Goal: Transaction & Acquisition: Register for event/course

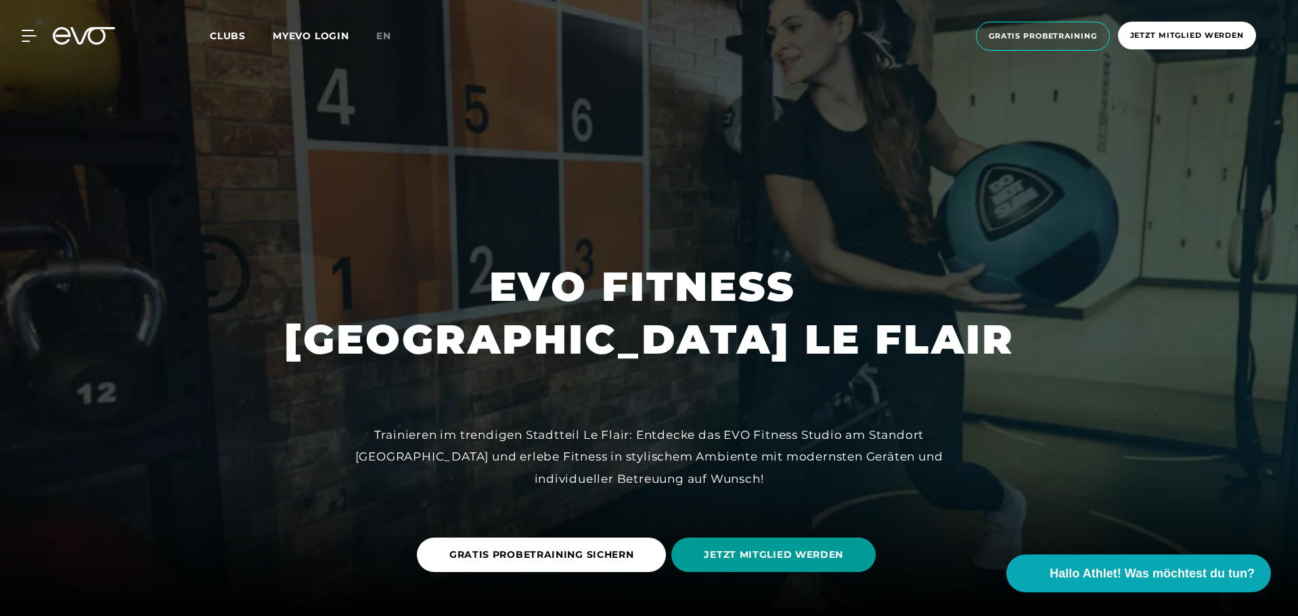
click at [750, 562] on span "JETZT MITGLIED WERDEN" at bounding box center [773, 555] width 204 height 35
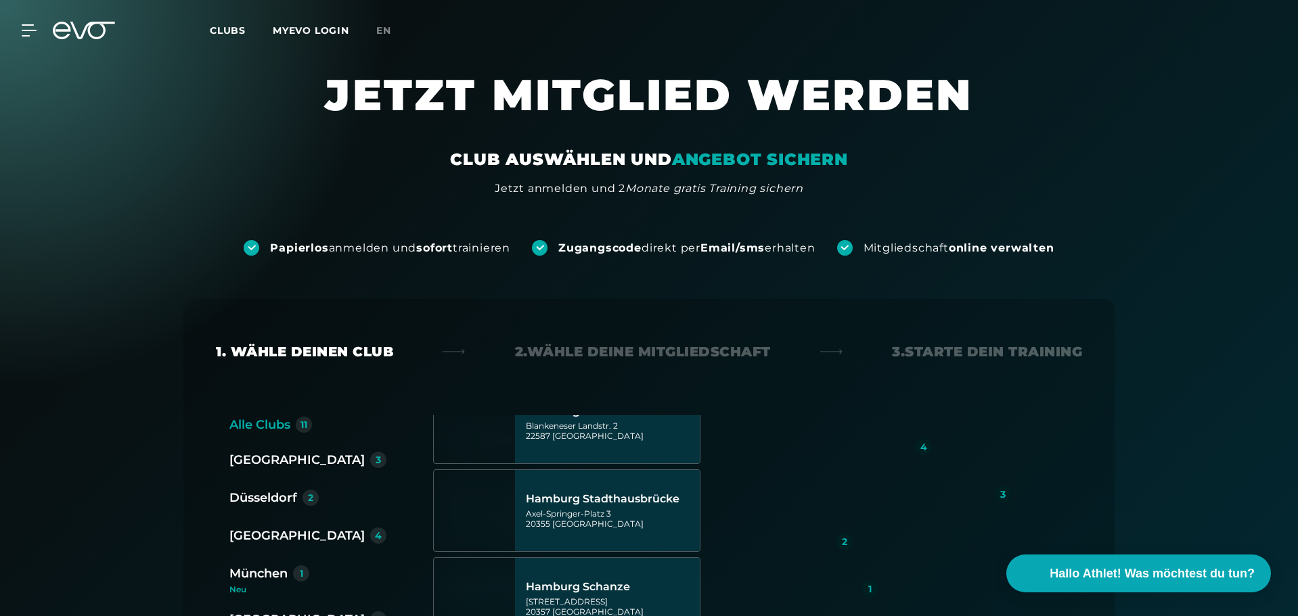
click at [799, 162] on em "ANGEBOT SICHERN" at bounding box center [760, 160] width 176 height 20
click at [715, 159] on em "ANGEBOT SICHERN" at bounding box center [760, 160] width 176 height 20
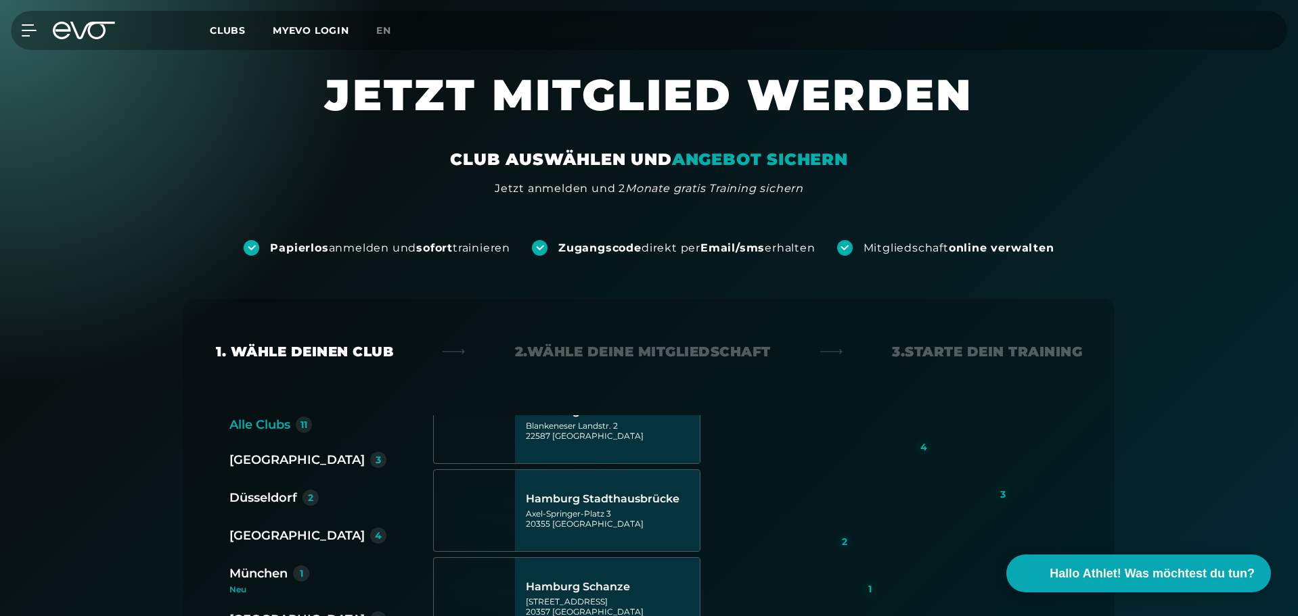
scroll to position [135, 0]
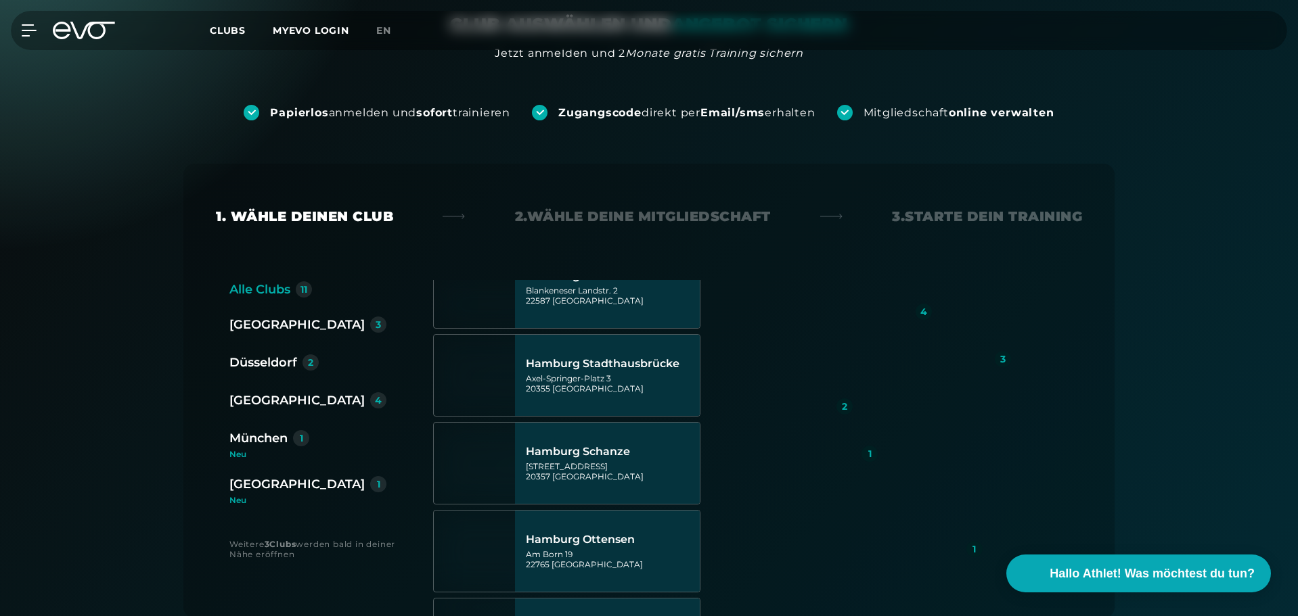
click at [258, 363] on div "Düsseldorf" at bounding box center [263, 362] width 68 height 19
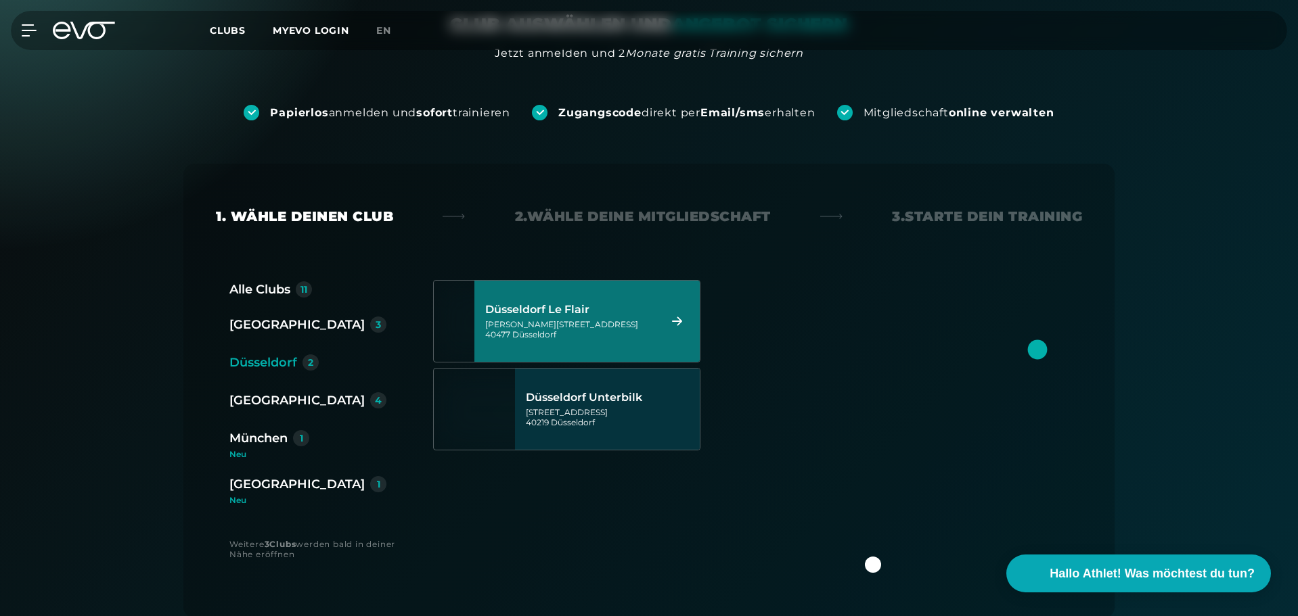
click at [531, 319] on div "[GEOGRAPHIC_DATA] Le Flair [PERSON_NAME][STREET_ADDRESS]" at bounding box center [570, 322] width 170 height 60
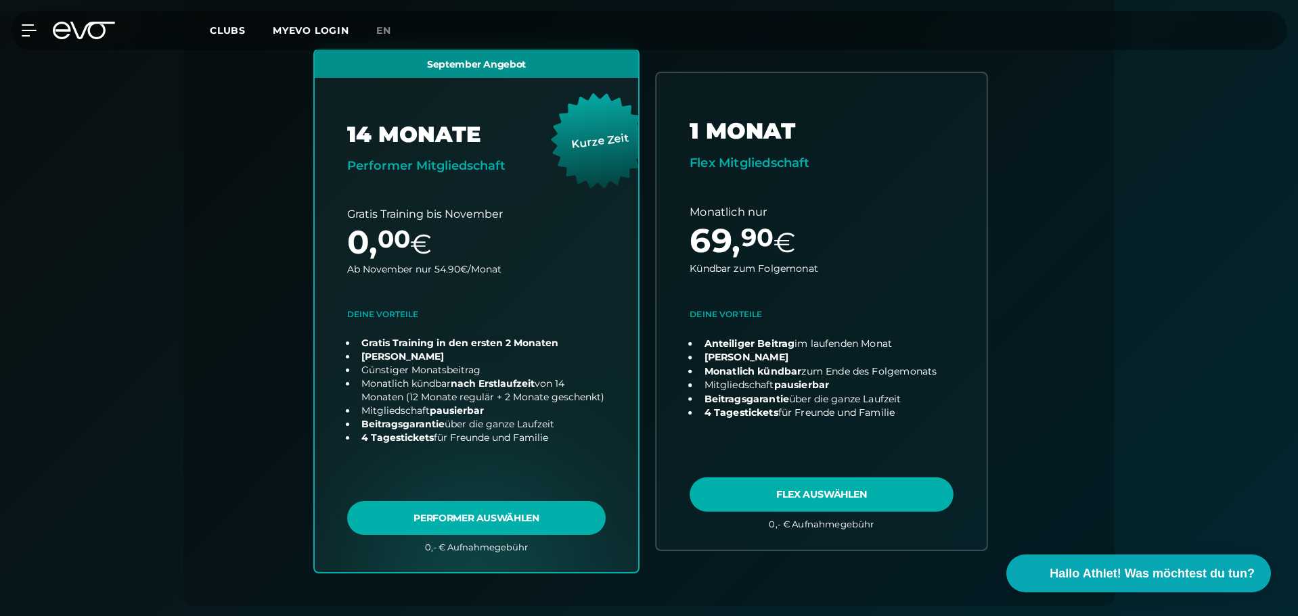
scroll to position [434, 0]
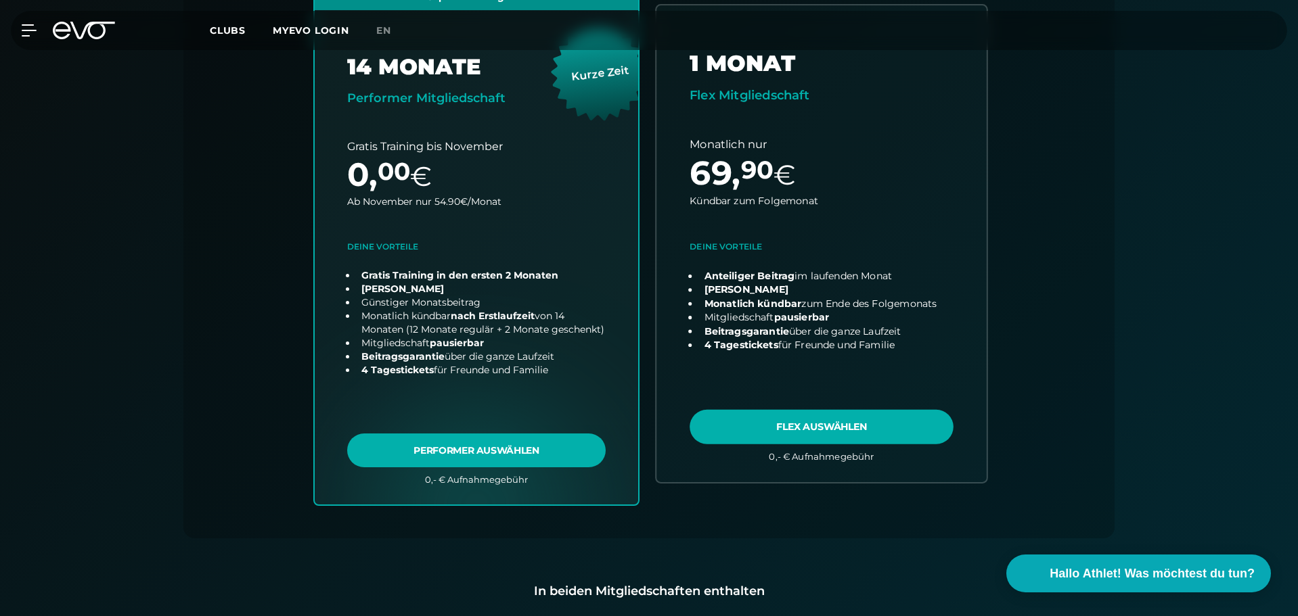
click at [809, 425] on link "choose plan" at bounding box center [821, 243] width 330 height 476
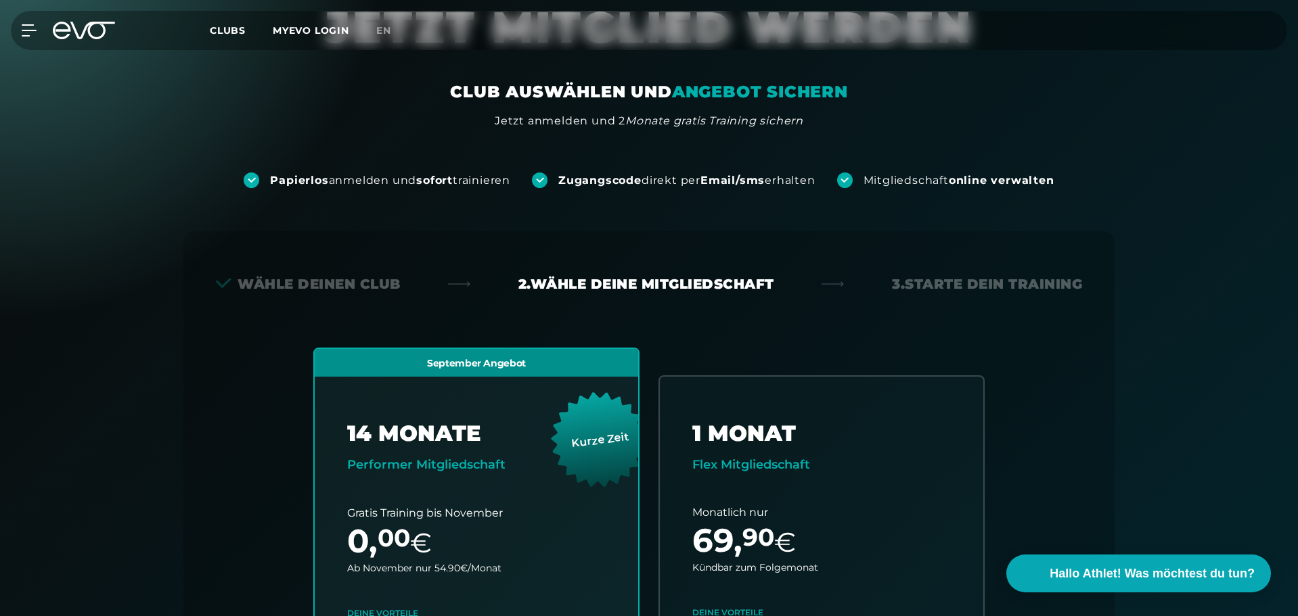
scroll to position [0, 0]
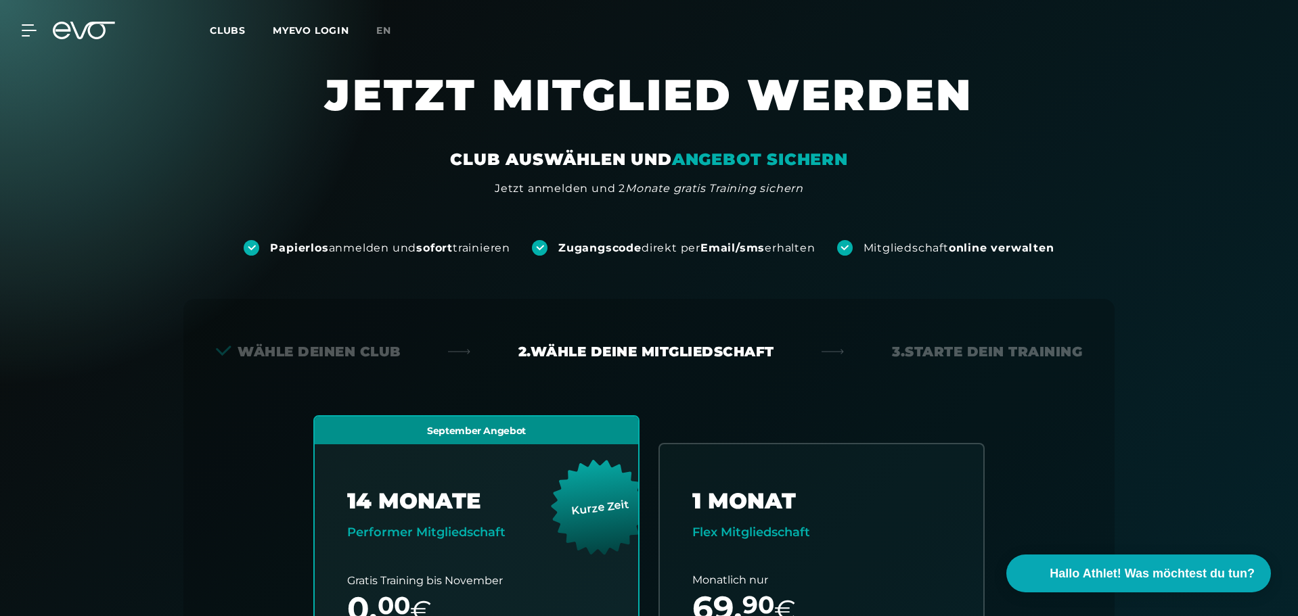
click at [277, 246] on strong "Papierlos" at bounding box center [299, 248] width 58 height 13
click at [288, 248] on strong "Papierlos" at bounding box center [299, 248] width 58 height 13
click at [418, 248] on strong "sofort" at bounding box center [434, 248] width 37 height 13
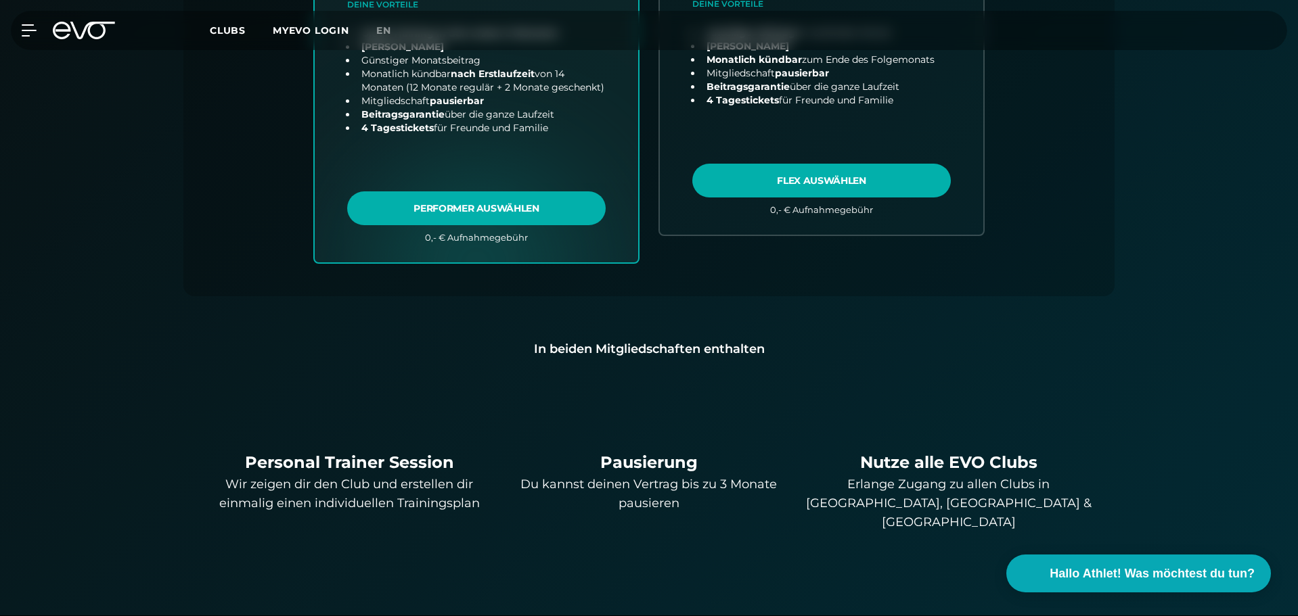
scroll to position [406, 0]
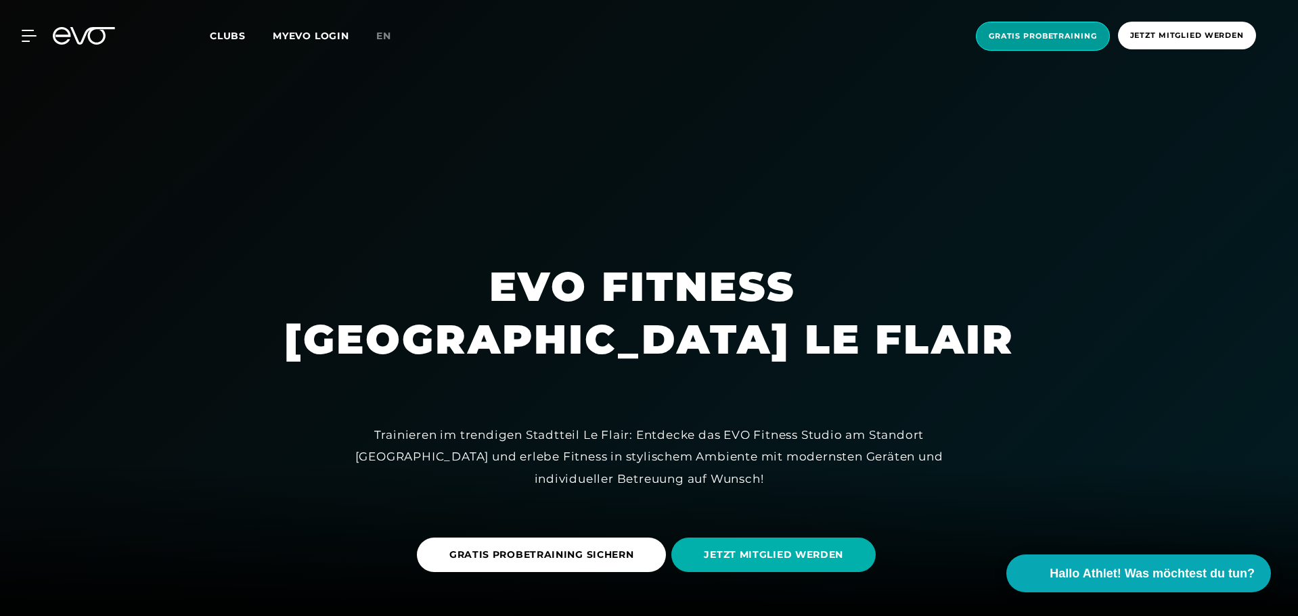
click at [1011, 39] on span "Gratis Probetraining" at bounding box center [1043, 36] width 108 height 12
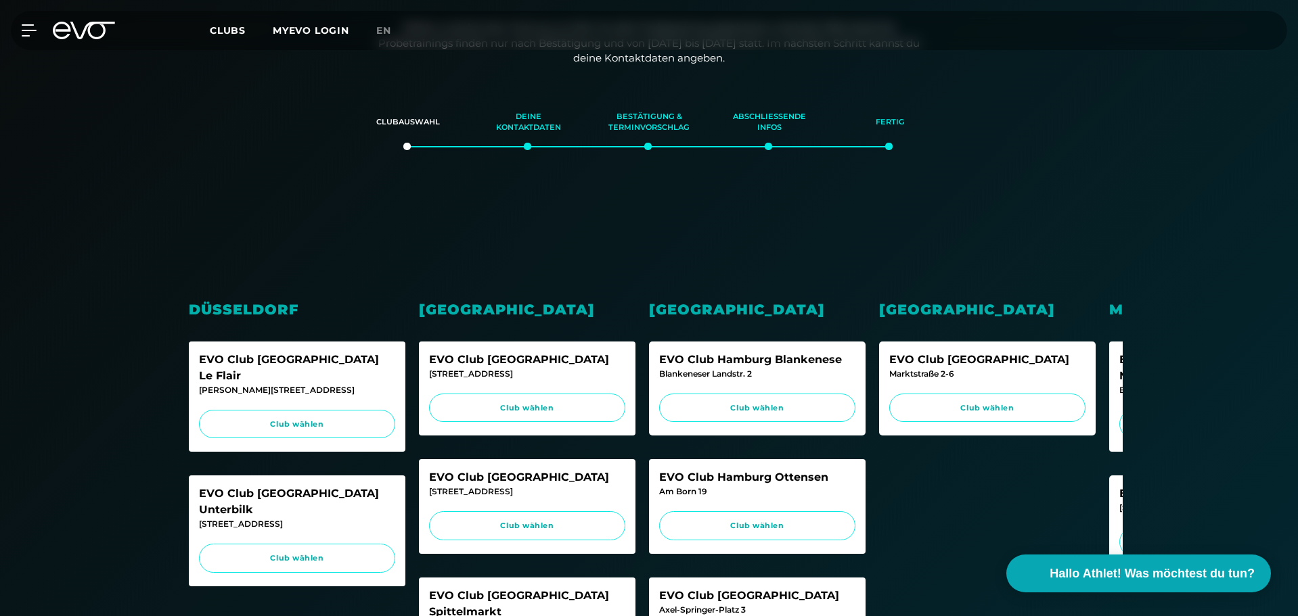
scroll to position [338, 0]
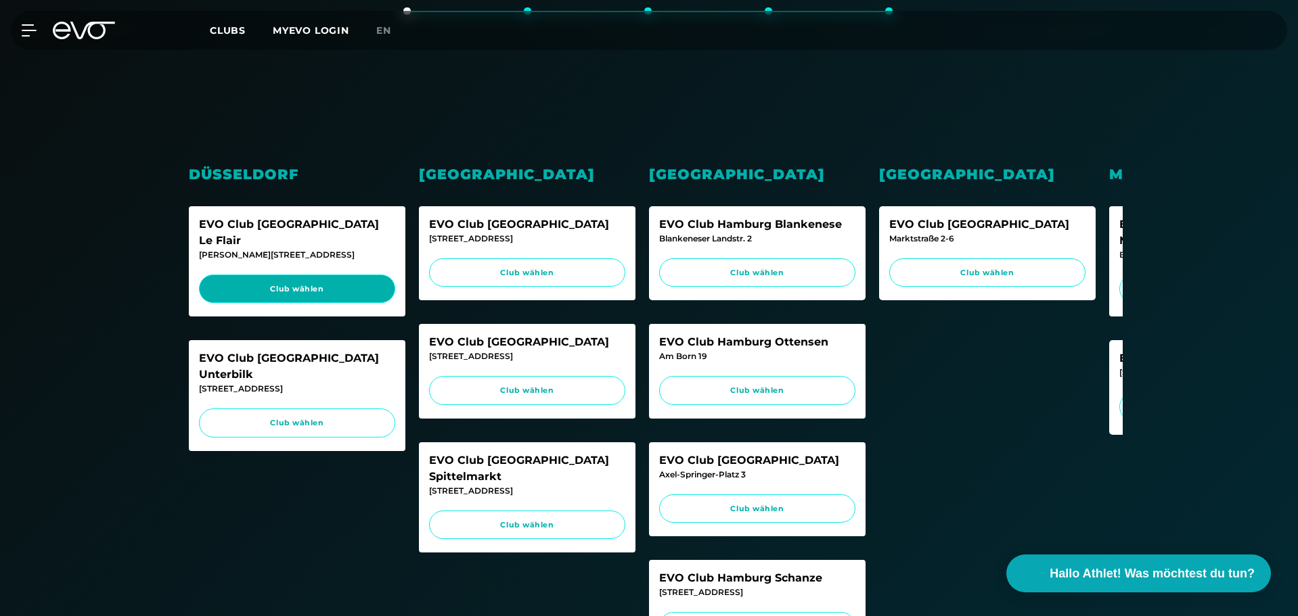
click at [265, 275] on link "Club wählen" at bounding box center [297, 289] width 196 height 29
